Goal: Book appointment/travel/reservation

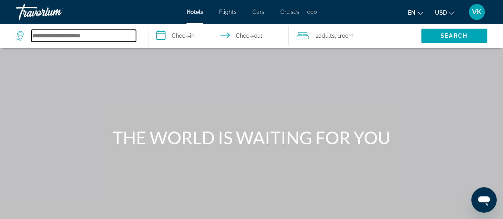
click at [98, 42] on input "Search hotel destination" at bounding box center [83, 36] width 105 height 12
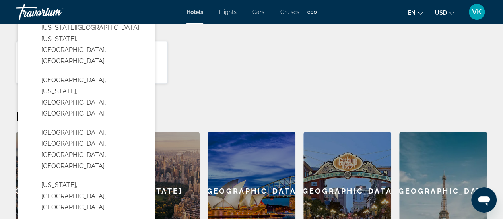
scroll to position [257, 0]
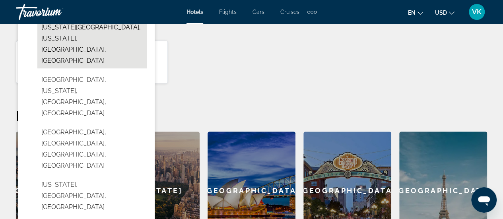
click at [98, 68] on button "[US_STATE][GEOGRAPHIC_DATA], [US_STATE], [GEOGRAPHIC_DATA], [GEOGRAPHIC_DATA]" at bounding box center [91, 44] width 109 height 49
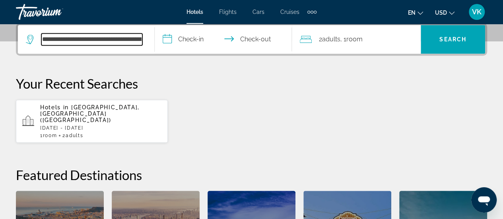
scroll to position [197, 0]
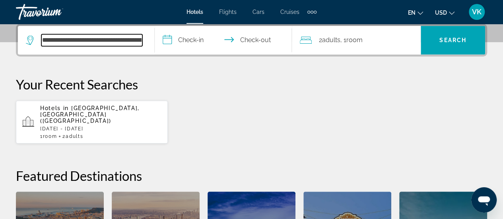
click at [142, 46] on input "**********" at bounding box center [91, 40] width 101 height 12
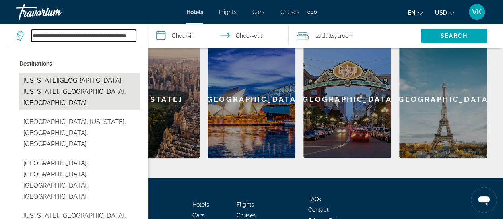
scroll to position [349, 0]
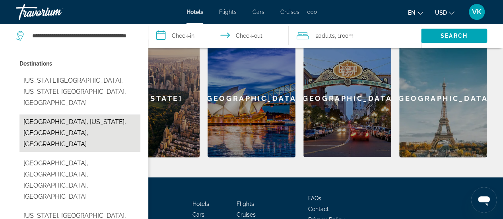
click at [85, 152] on button "[GEOGRAPHIC_DATA], [US_STATE], [GEOGRAPHIC_DATA], [GEOGRAPHIC_DATA]" at bounding box center [79, 133] width 121 height 37
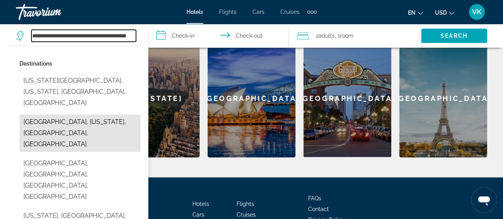
type input "**********"
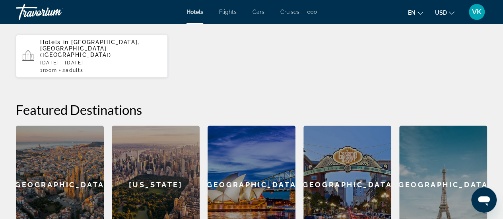
scroll to position [258, 0]
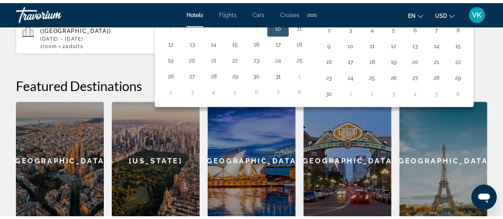
scroll to position [292, 0]
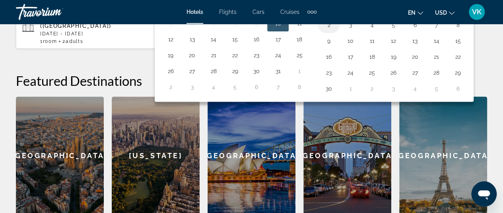
click at [335, 31] on button "2" at bounding box center [329, 24] width 13 height 11
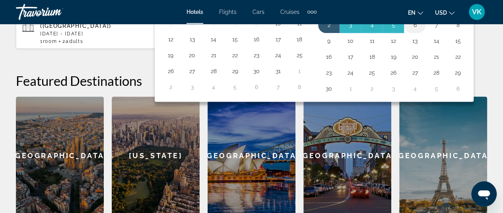
click at [421, 31] on button "6" at bounding box center [415, 24] width 13 height 11
type input "**********"
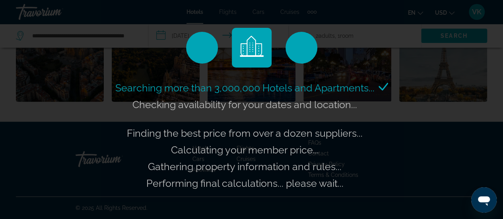
scroll to position [592, 0]
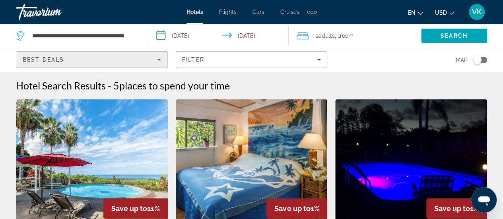
click at [159, 61] on icon "Sort by" at bounding box center [159, 60] width 4 height 2
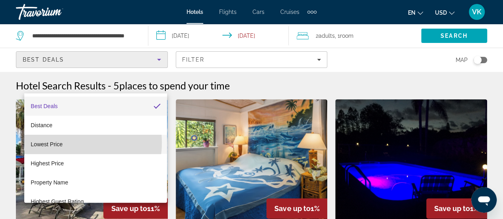
click at [62, 143] on span "Lowest Price" at bounding box center [47, 144] width 32 height 6
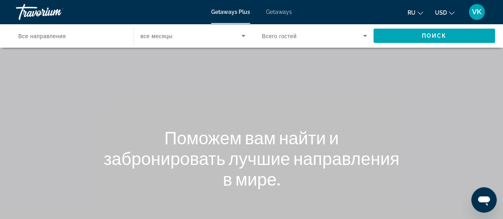
click at [291, 15] on span "Getaways" at bounding box center [279, 12] width 26 height 6
click at [363, 37] on icon "Search widget" at bounding box center [365, 36] width 4 height 2
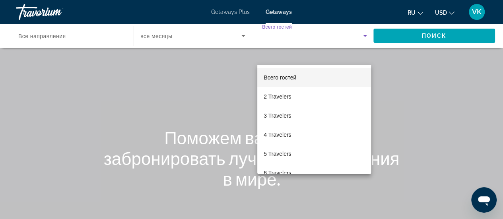
click at [59, 54] on div at bounding box center [251, 109] width 503 height 219
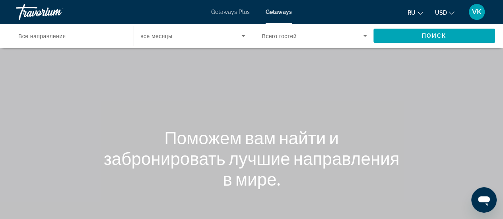
click at [59, 39] on span "Все направления" at bounding box center [41, 36] width 47 height 6
click at [59, 41] on input "Destination Все направления" at bounding box center [70, 36] width 105 height 10
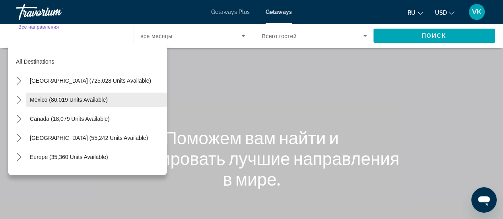
click at [91, 103] on span "Mexico (80,019 units available)" at bounding box center [69, 100] width 78 height 6
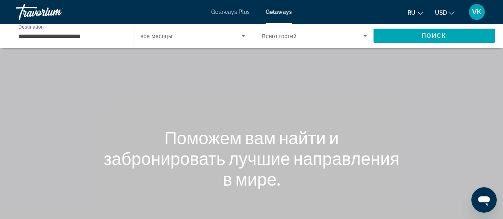
click at [98, 41] on input "**********" at bounding box center [70, 36] width 105 height 10
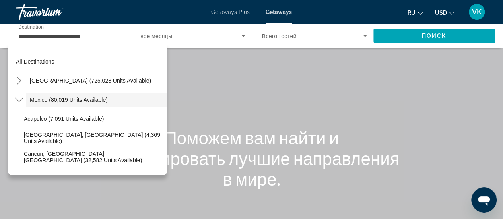
click at [128, 47] on div "**********" at bounding box center [71, 36] width 118 height 23
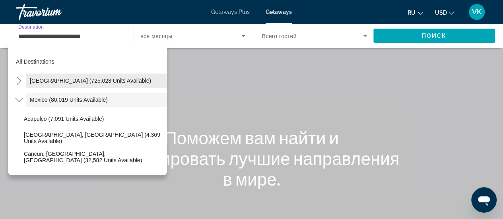
click at [80, 84] on span "United States (725,028 units available)" at bounding box center [90, 81] width 121 height 6
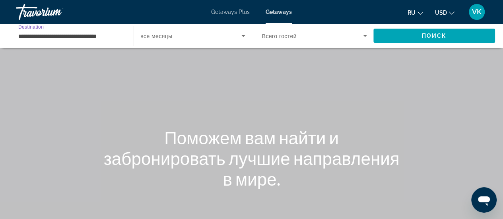
click at [93, 41] on input "**********" at bounding box center [70, 36] width 105 height 10
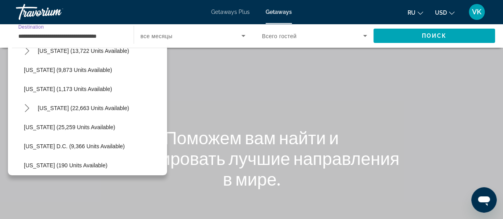
scroll to position [718, 0]
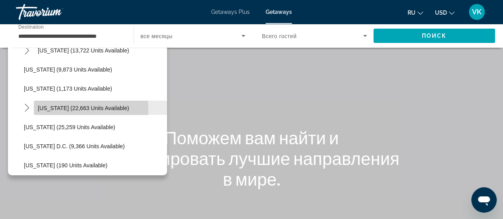
click at [67, 111] on span "Virginia (22,663 units available)" at bounding box center [83, 108] width 91 height 6
type input "**********"
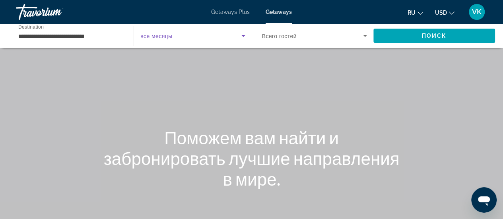
click at [243, 37] on icon "Search widget" at bounding box center [243, 36] width 4 height 2
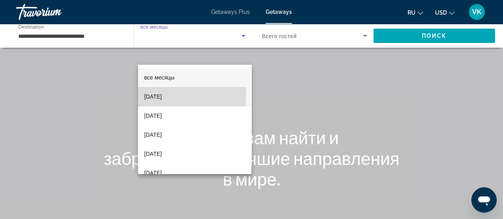
click at [162, 95] on span "October 2025" at bounding box center [153, 97] width 18 height 10
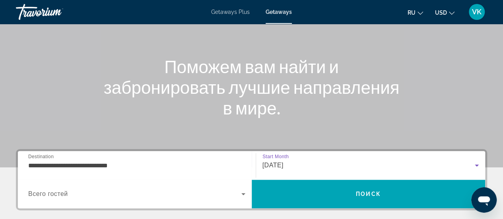
scroll to position [0, 0]
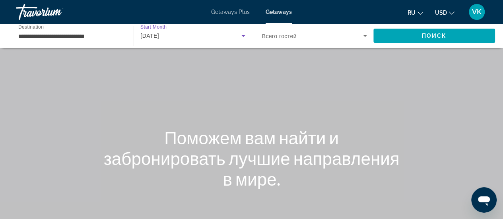
click at [361, 41] on icon "Search widget" at bounding box center [365, 36] width 10 height 10
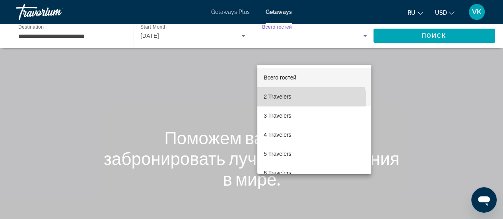
click at [291, 100] on span "2 Travelers" at bounding box center [277, 97] width 27 height 10
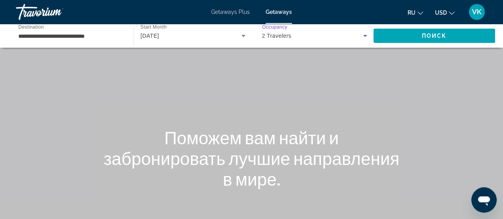
click at [159, 39] on span "October 2025" at bounding box center [149, 36] width 19 height 6
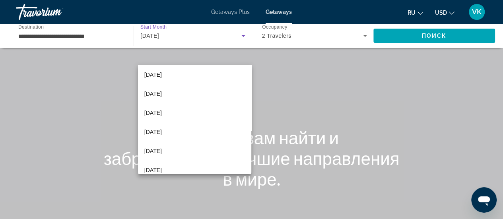
scroll to position [164, 0]
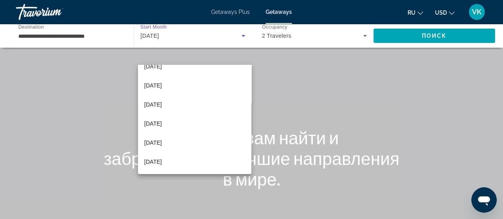
click at [408, 54] on div at bounding box center [251, 109] width 503 height 219
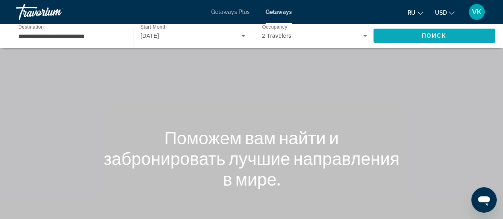
click at [400, 45] on span "Search" at bounding box center [435, 35] width 122 height 19
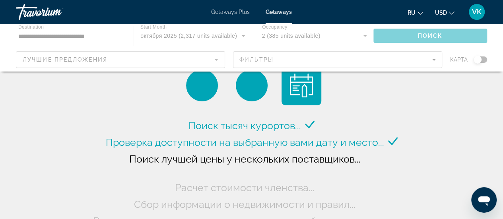
click at [401, 72] on div "Main content" at bounding box center [251, 48] width 503 height 48
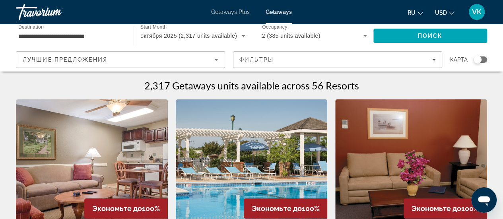
click at [432, 61] on icon "Filters" at bounding box center [434, 60] width 4 height 2
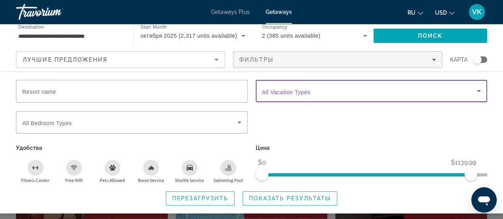
click at [477, 92] on icon "Search widget" at bounding box center [479, 91] width 4 height 2
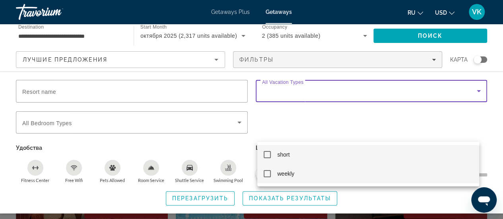
click at [267, 175] on mat-pseudo-checkbox at bounding box center [267, 173] width 7 height 7
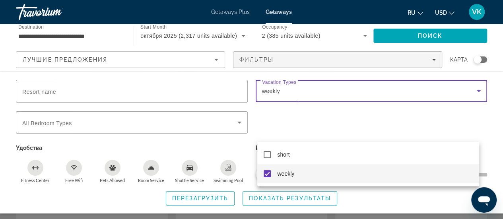
scroll to position [360, 0]
click at [343, 197] on div at bounding box center [251, 109] width 503 height 219
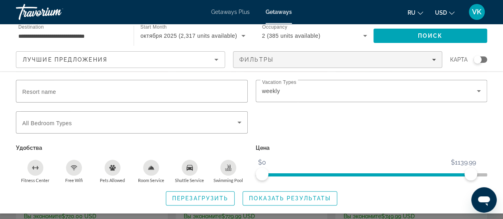
scroll to position [735, 0]
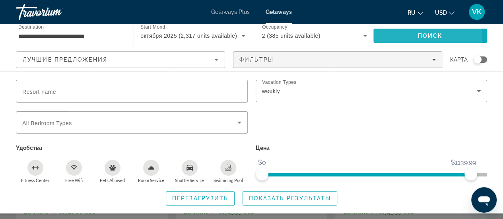
click at [419, 39] on span "Поиск" at bounding box center [430, 36] width 25 height 6
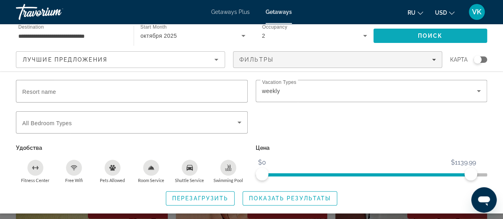
click at [419, 39] on span "Поиск" at bounding box center [430, 36] width 25 height 6
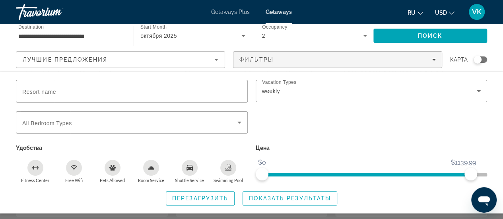
scroll to position [167, 0]
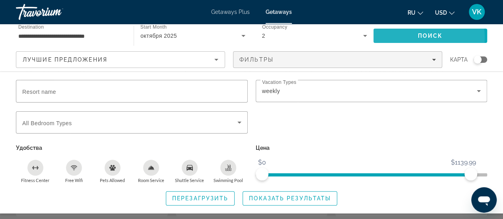
click at [426, 39] on span "Поиск" at bounding box center [430, 36] width 25 height 6
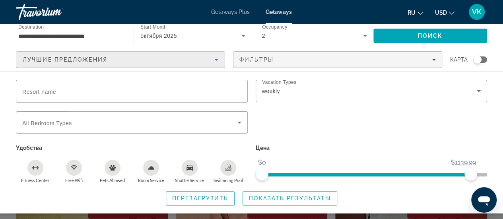
click at [212, 64] on icon "Sort by" at bounding box center [217, 60] width 10 height 10
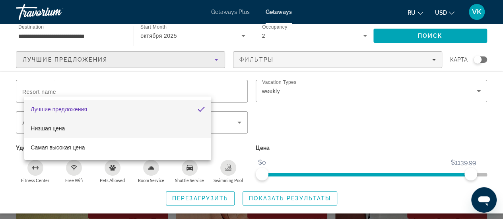
click at [83, 132] on mat-option "Низшая цена" at bounding box center [117, 128] width 187 height 19
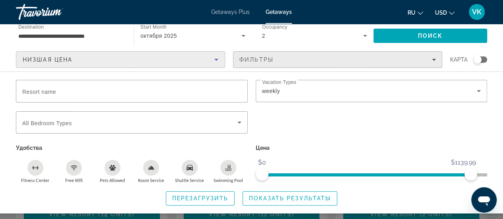
scroll to position [156, 0]
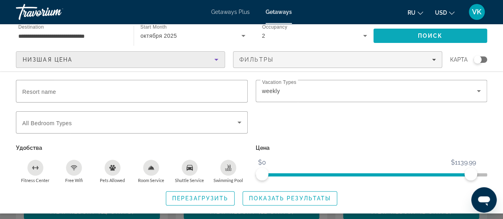
click at [419, 39] on span "Поиск" at bounding box center [430, 36] width 25 height 6
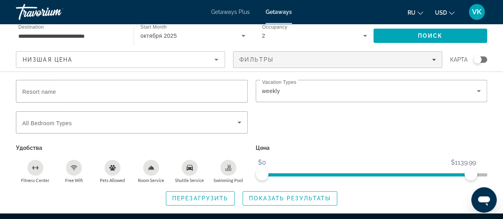
scroll to position [2060, 0]
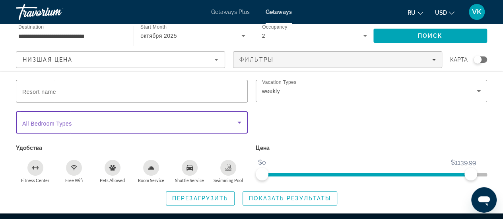
click at [109, 127] on span "Search widget" at bounding box center [129, 123] width 215 height 10
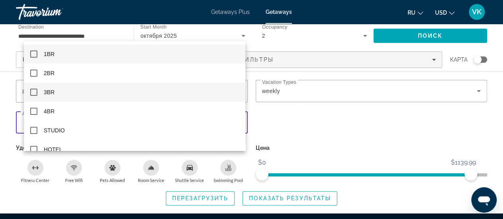
scroll to position [11, 0]
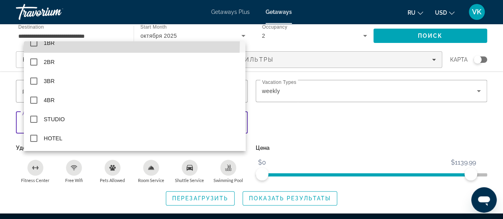
click at [34, 43] on mat-pseudo-checkbox at bounding box center [33, 42] width 7 height 7
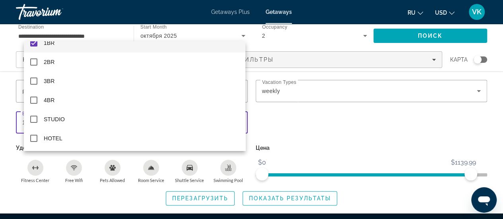
click at [391, 54] on div at bounding box center [251, 109] width 503 height 219
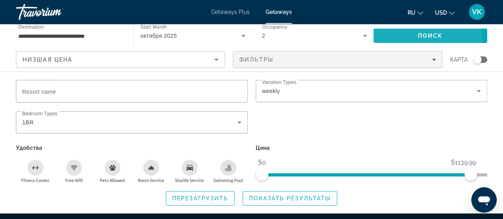
click at [391, 45] on span "Search" at bounding box center [431, 35] width 114 height 19
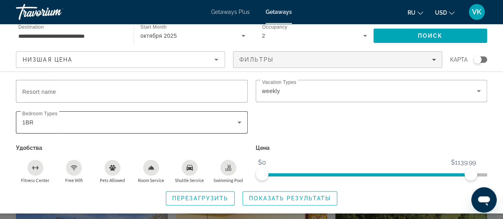
scroll to position [185, 0]
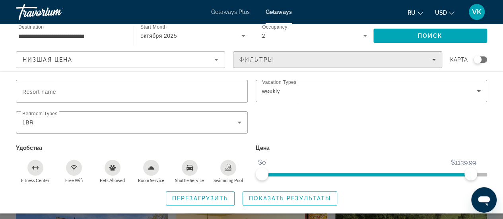
click at [432, 61] on icon "Filters" at bounding box center [434, 60] width 4 height 2
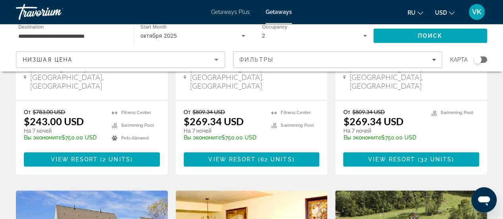
scroll to position [194, 0]
